Goal: Find contact information: Find contact information

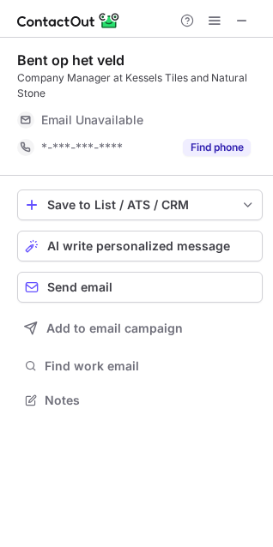
scroll to position [389, 273]
click at [239, 20] on span at bounding box center [242, 21] width 14 height 14
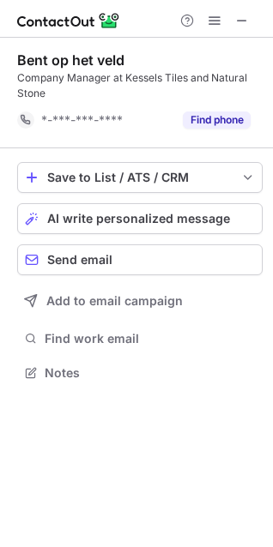
scroll to position [361, 273]
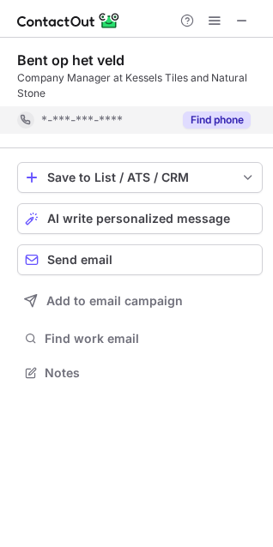
click at [244, 121] on button "Find phone" at bounding box center [217, 120] width 68 height 17
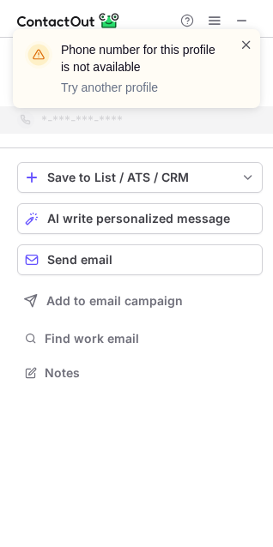
click at [249, 38] on span at bounding box center [246, 44] width 14 height 17
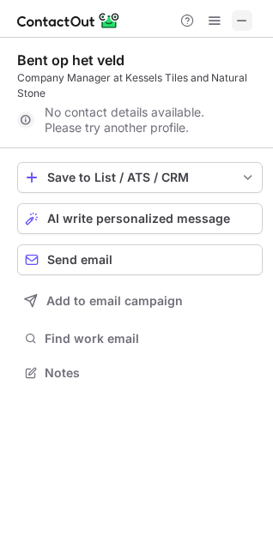
click at [235, 14] on span at bounding box center [242, 21] width 14 height 14
